Goal: Task Accomplishment & Management: Manage account settings

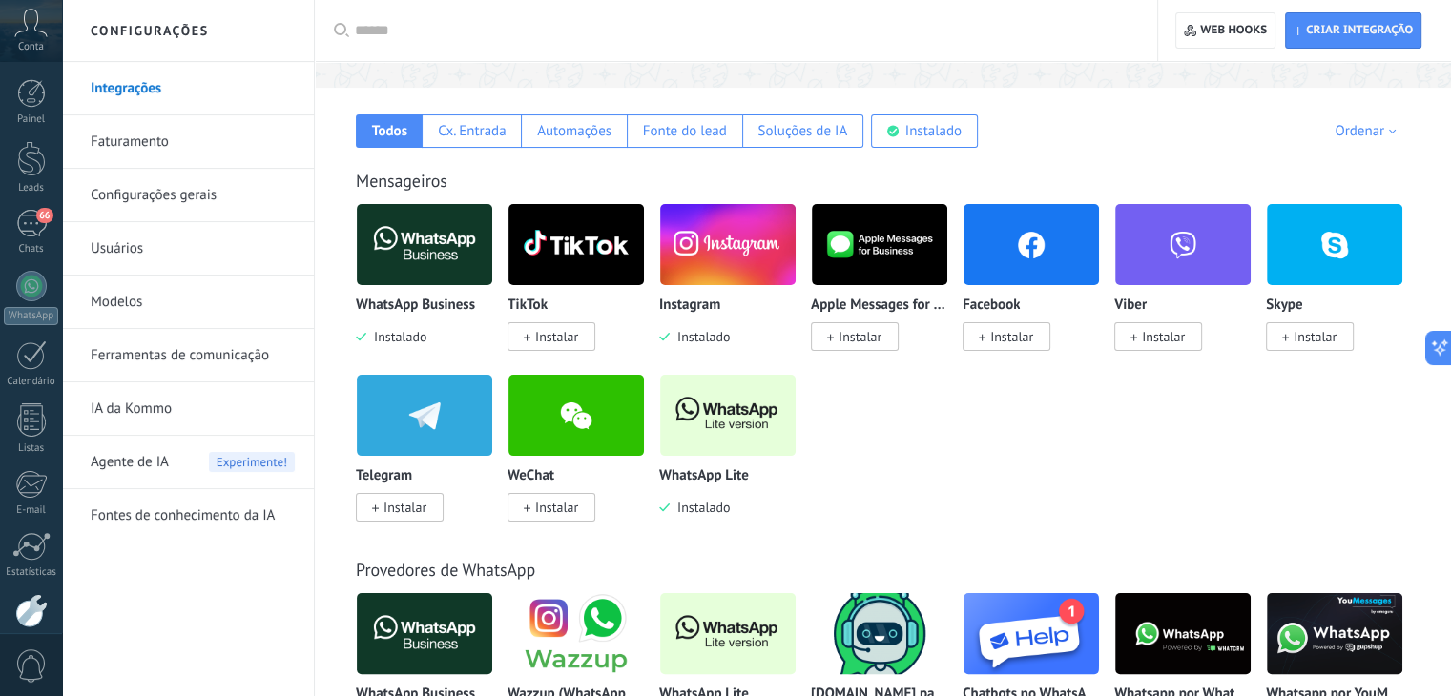
click at [424, 260] on img at bounding box center [424, 244] width 135 height 93
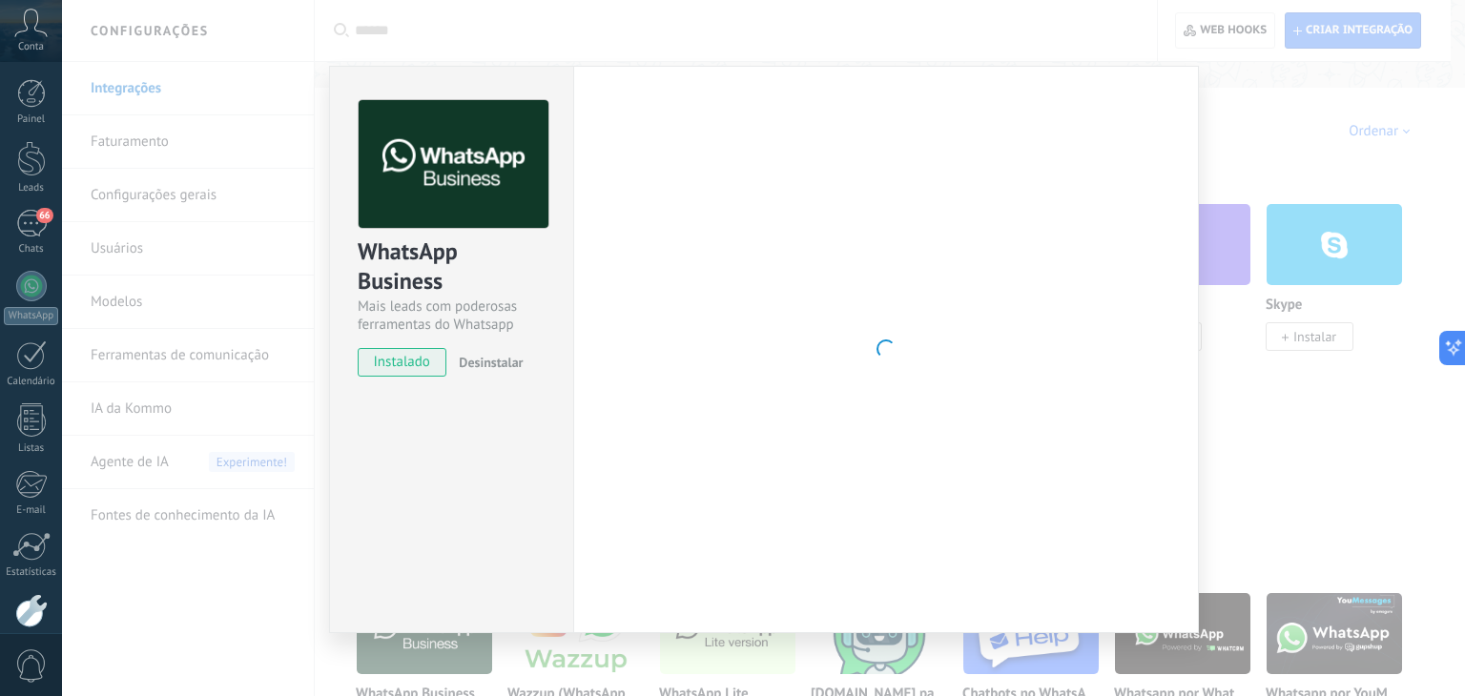
click at [417, 329] on div "Mais leads com poderosas ferramentas do Whatsapp" at bounding box center [452, 316] width 188 height 36
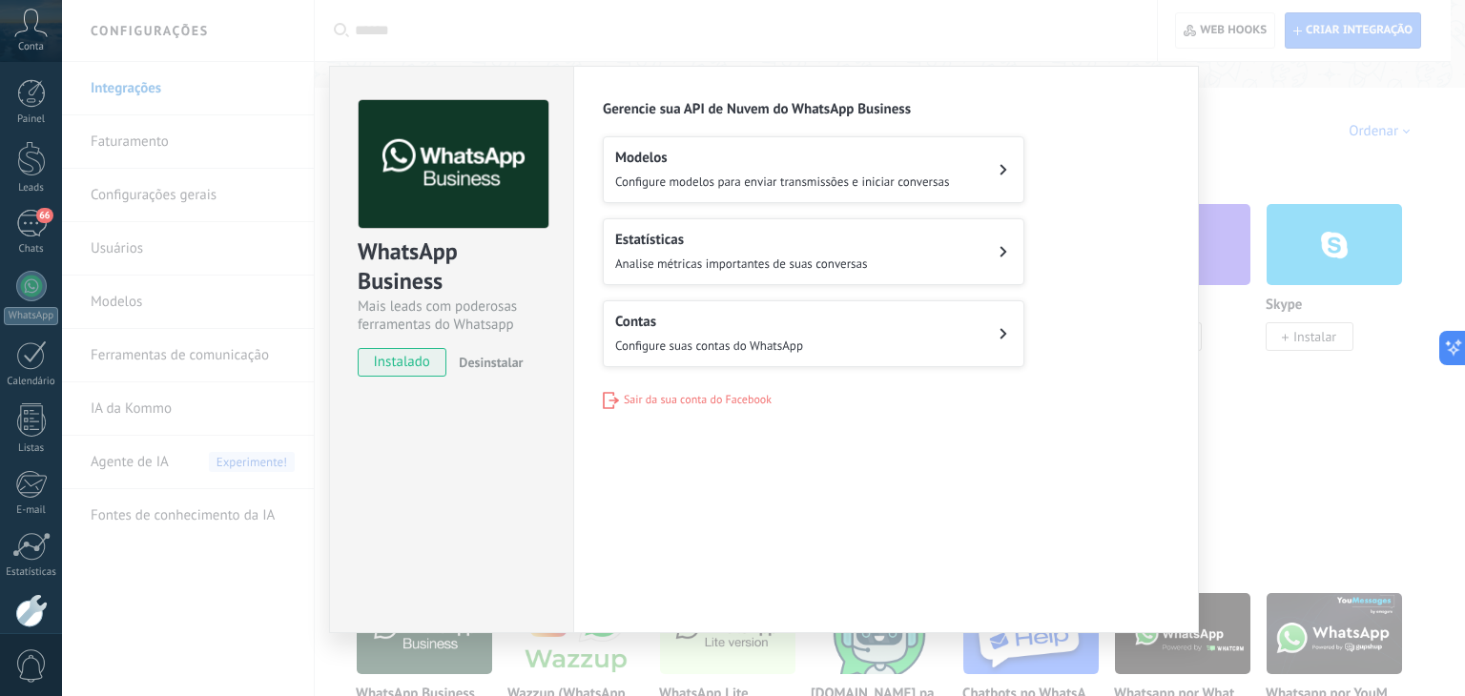
click at [649, 398] on span "Sair da sua conta do Facebook" at bounding box center [698, 400] width 148 height 14
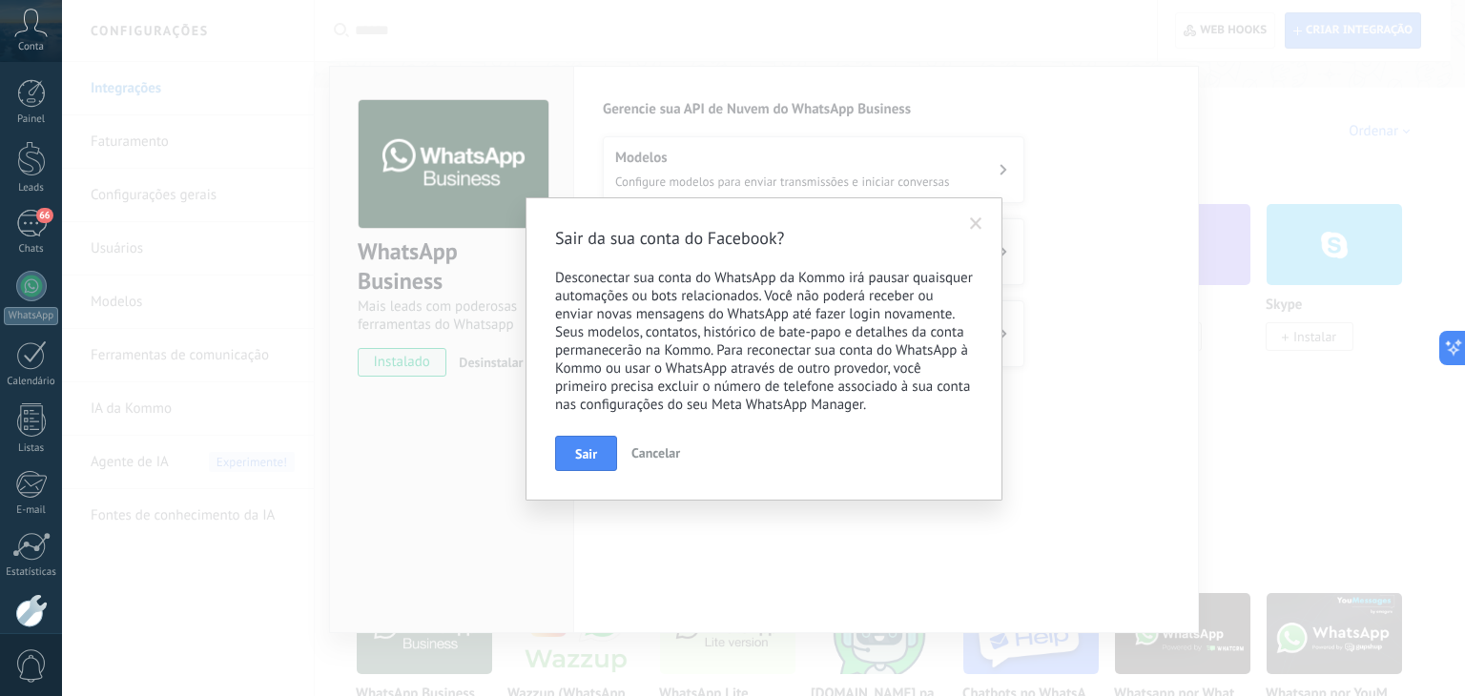
click at [578, 467] on button "Sair" at bounding box center [586, 454] width 62 height 36
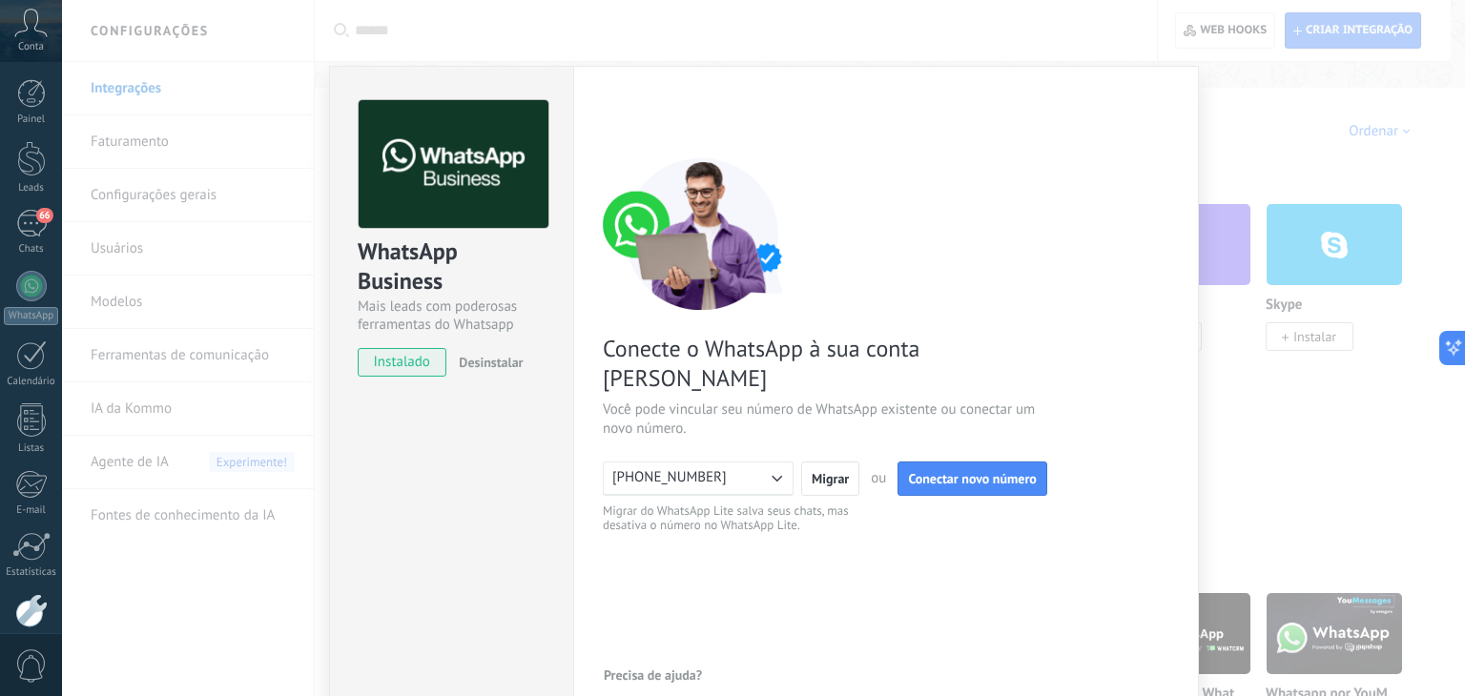
click at [1232, 136] on div "WhatsApp Business Mais leads com poderosas ferramentas do Whatsapp instalado De…" at bounding box center [763, 348] width 1403 height 696
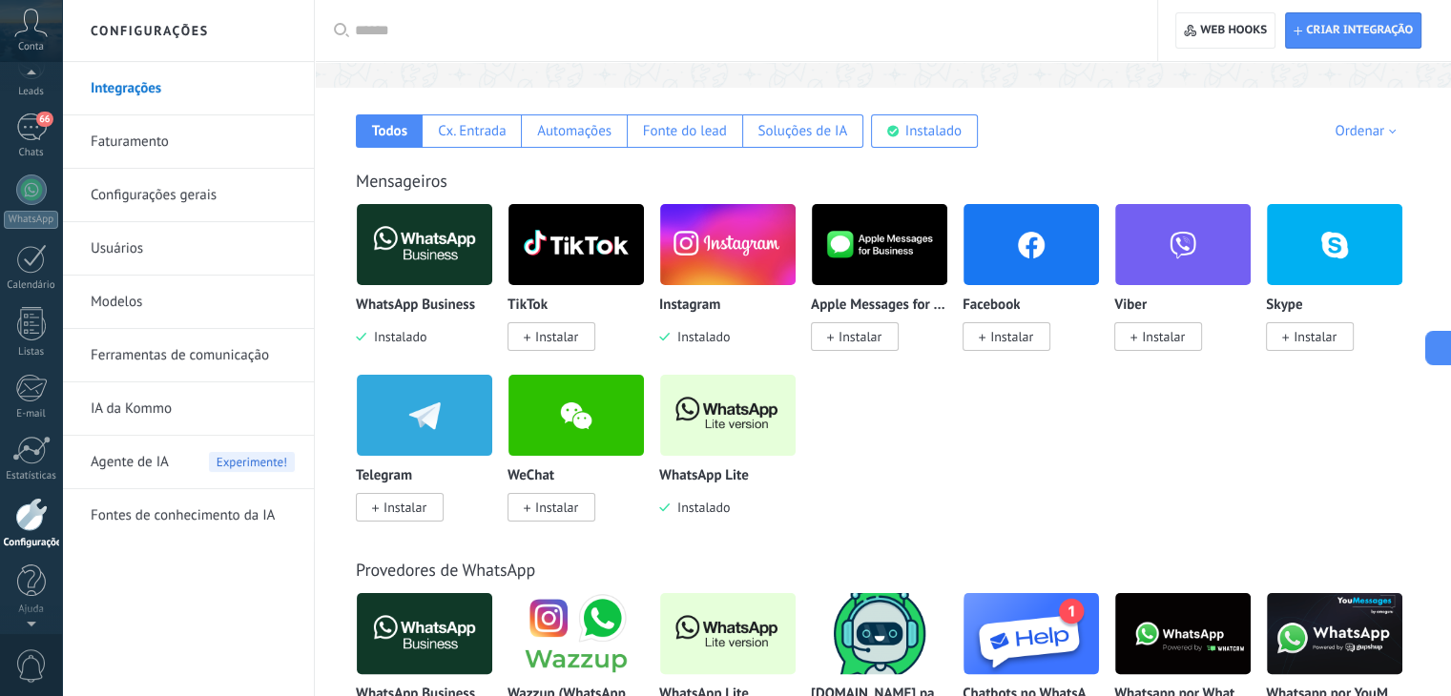
scroll to position [69, 0]
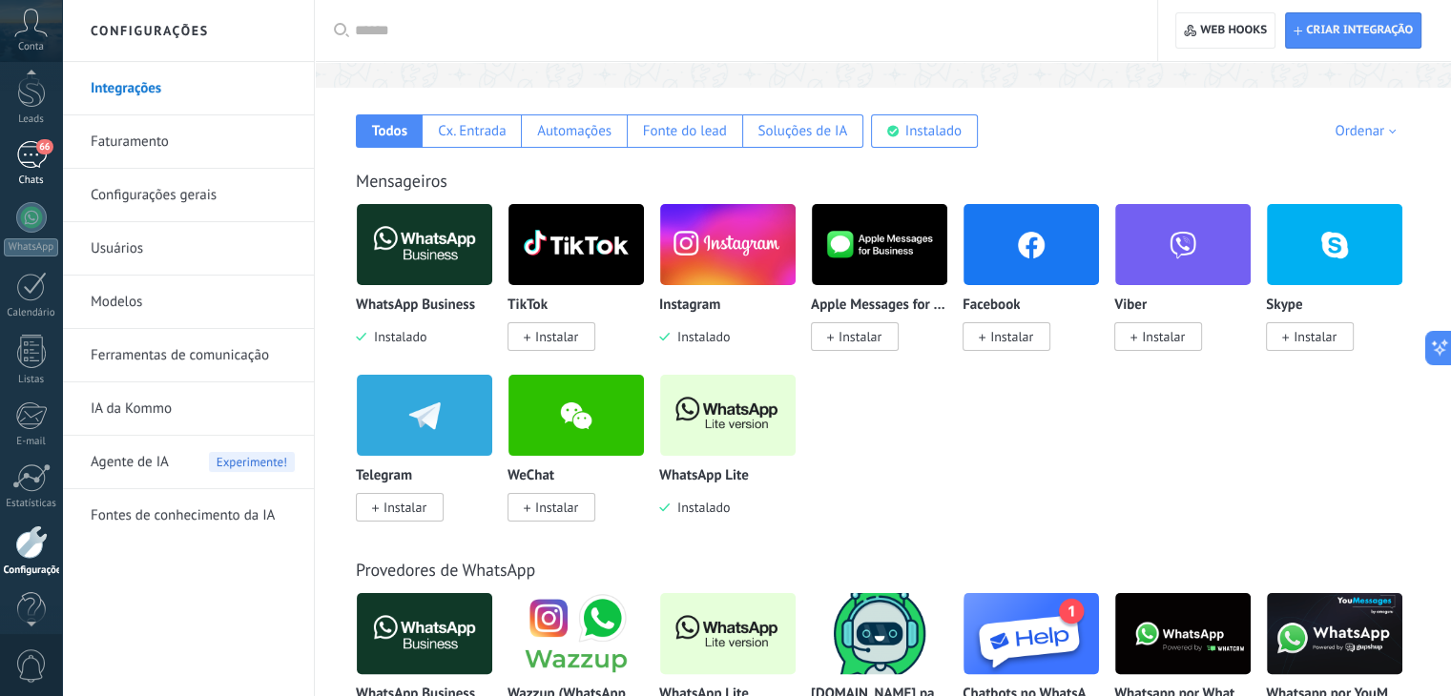
click at [29, 153] on div "66" at bounding box center [31, 155] width 31 height 28
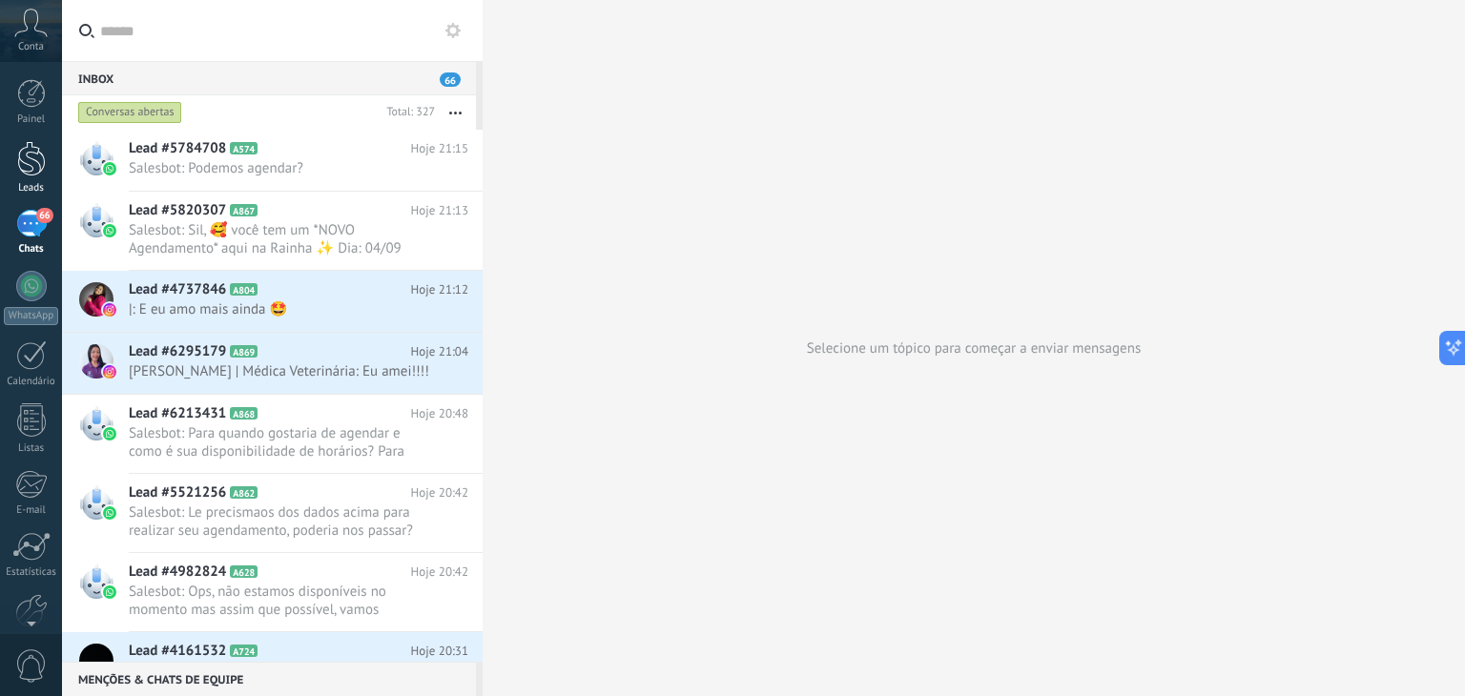
click at [42, 160] on div at bounding box center [31, 158] width 29 height 35
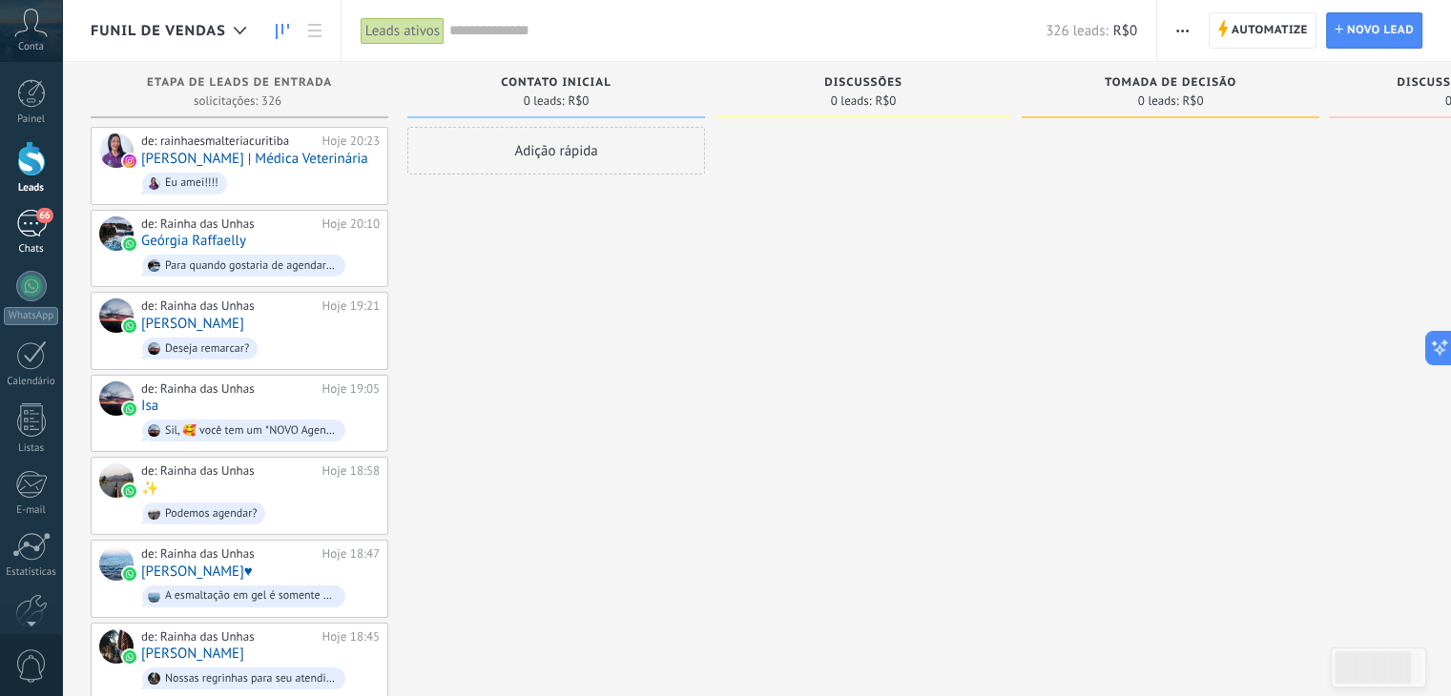
click at [23, 237] on div "66" at bounding box center [31, 224] width 31 height 28
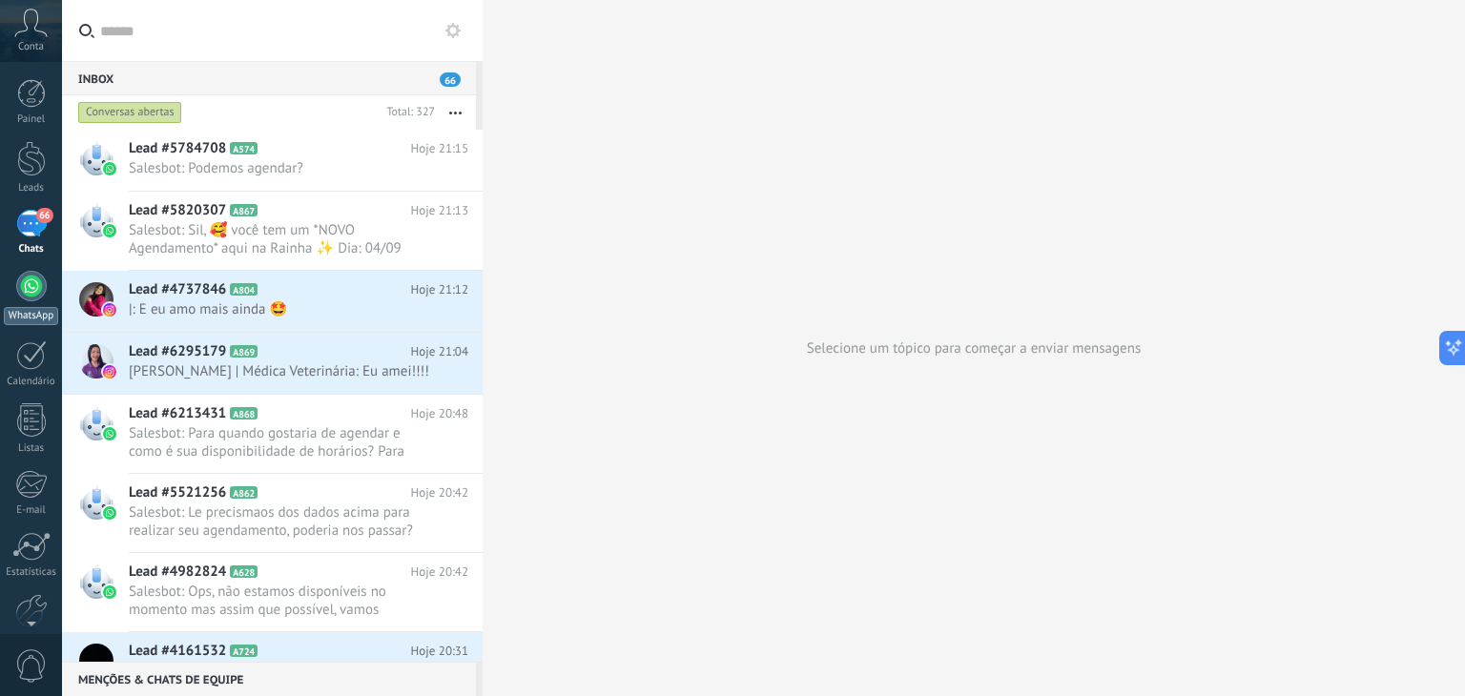
click at [34, 307] on div "WhatsApp" at bounding box center [31, 316] width 54 height 18
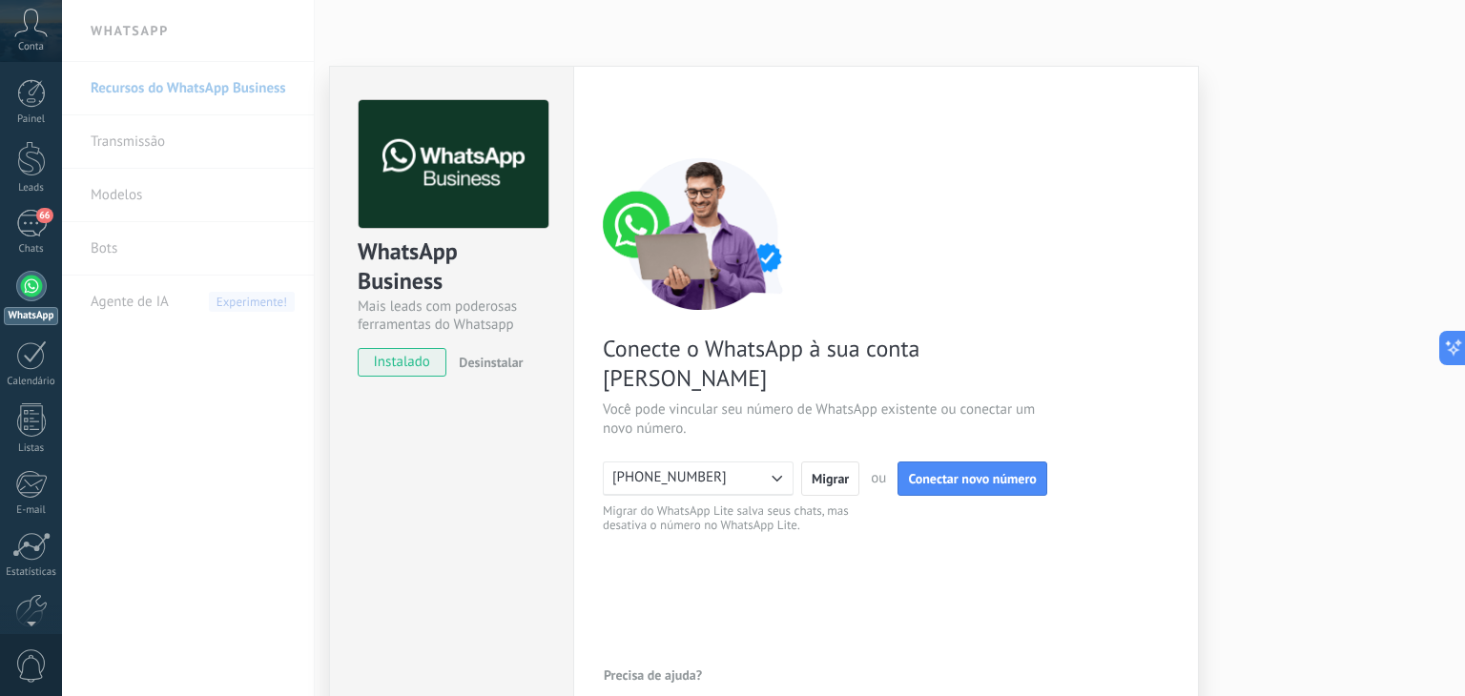
click at [493, 358] on span "Desinstalar" at bounding box center [491, 362] width 64 height 17
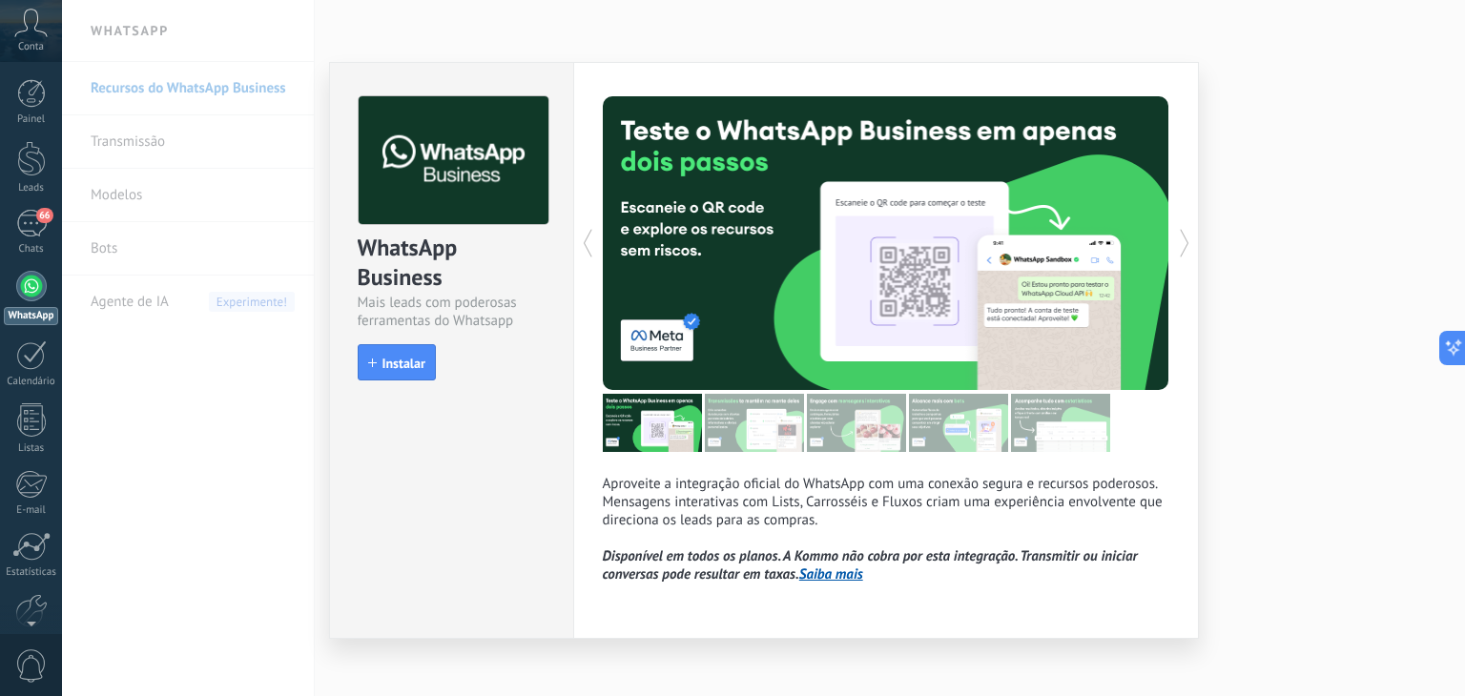
click at [794, 31] on div "WhatsApp Business Mais leads com poderosas ferramentas do Whatsapp install Inst…" at bounding box center [763, 348] width 1403 height 696
click at [1375, 497] on div "WhatsApp Business Mais leads com poderosas ferramentas do Whatsapp install Inst…" at bounding box center [763, 348] width 1403 height 696
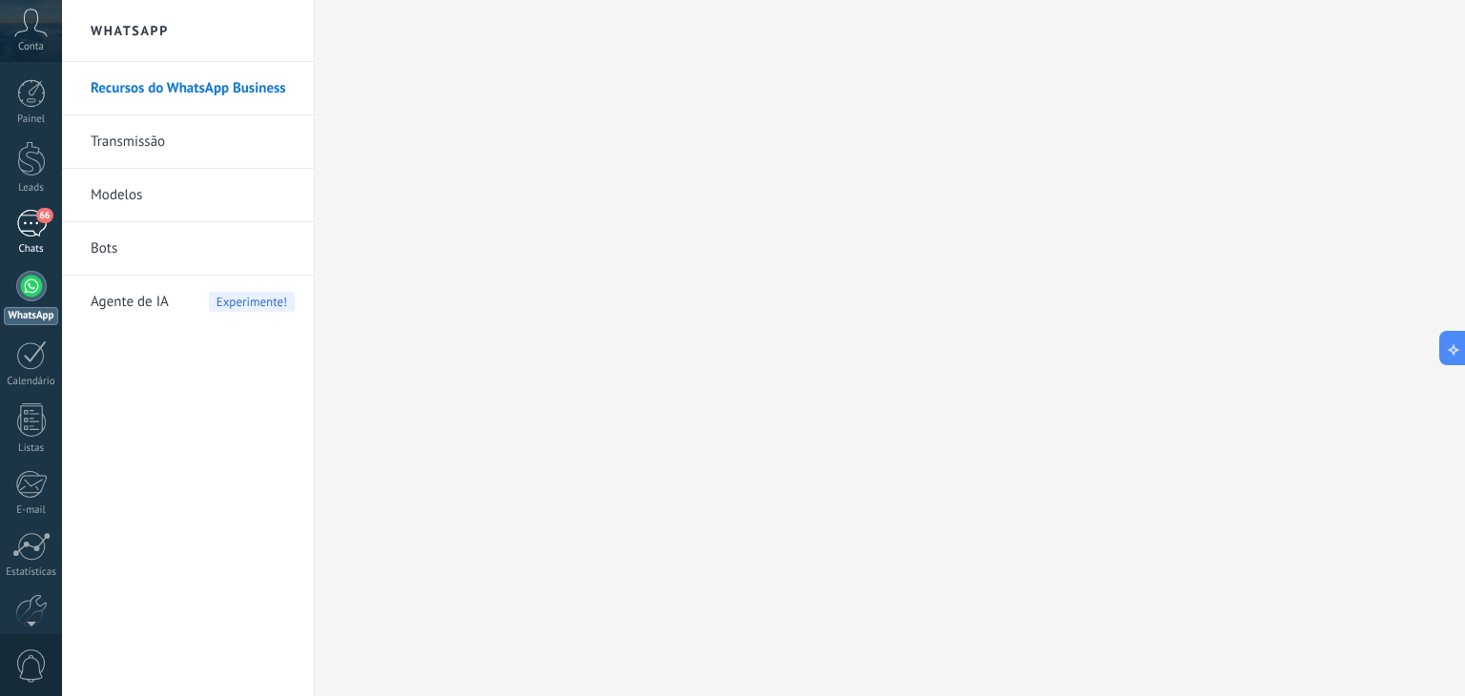
click at [18, 239] on link "66 Chats" at bounding box center [31, 233] width 62 height 46
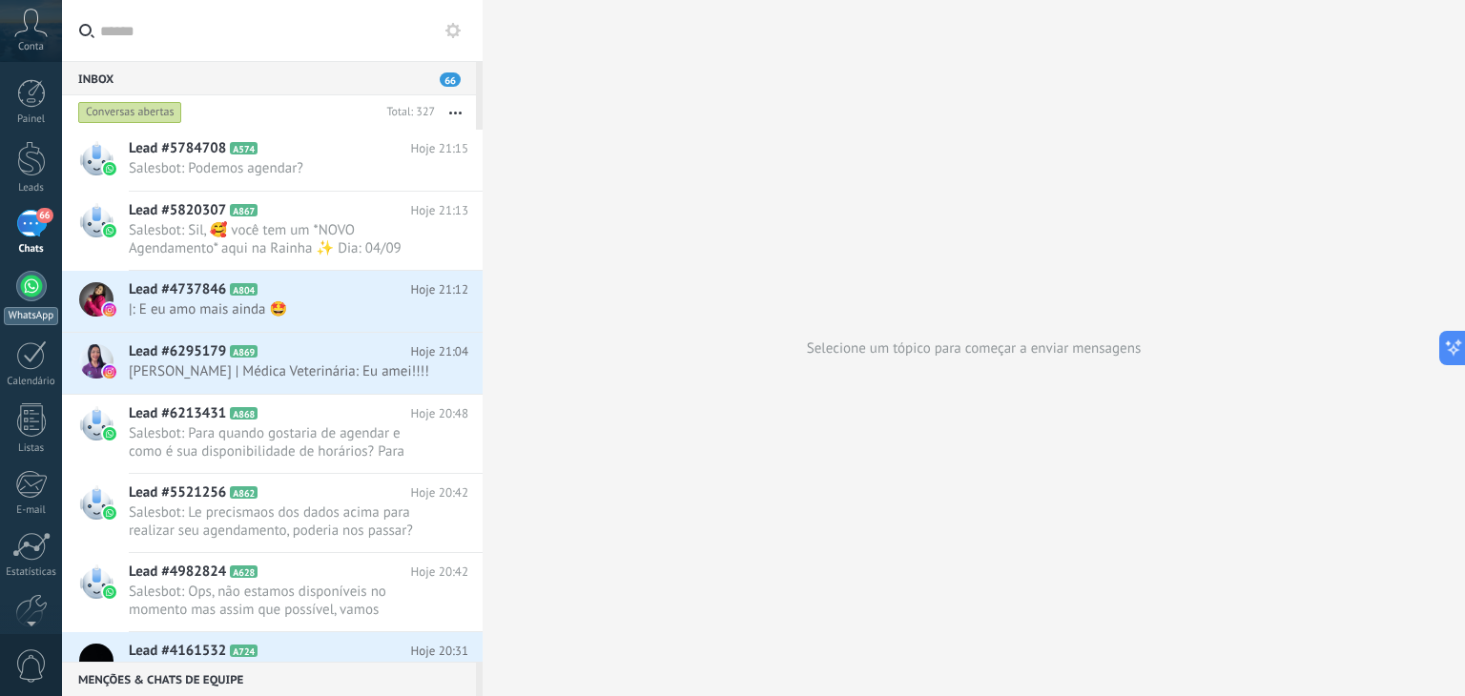
click at [25, 282] on div at bounding box center [31, 286] width 31 height 31
